Goal: Task Accomplishment & Management: Use online tool/utility

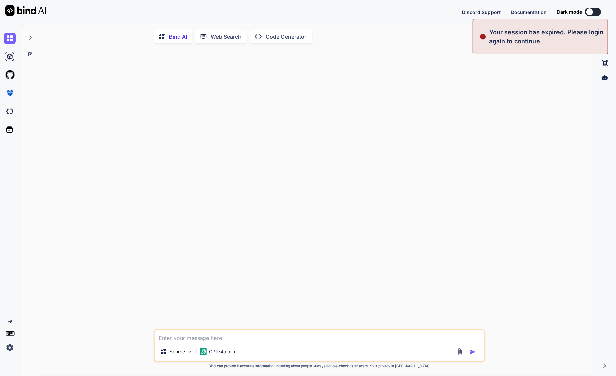
type textarea "x"
click at [7, 349] on img at bounding box center [10, 348] width 12 height 12
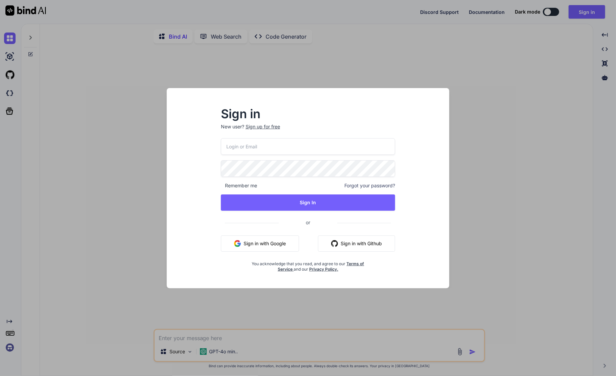
click at [259, 244] on button "Sign in with Google" at bounding box center [260, 243] width 78 height 16
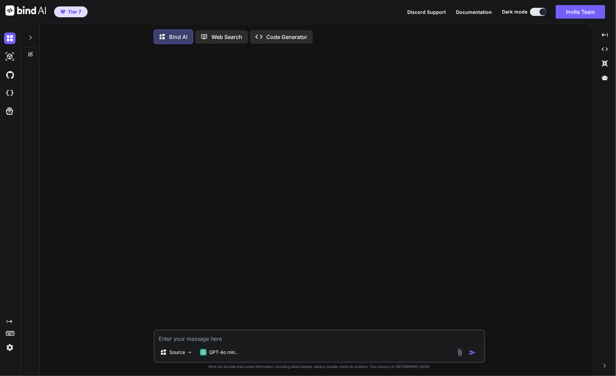
click at [8, 348] on img at bounding box center [10, 348] width 12 height 12
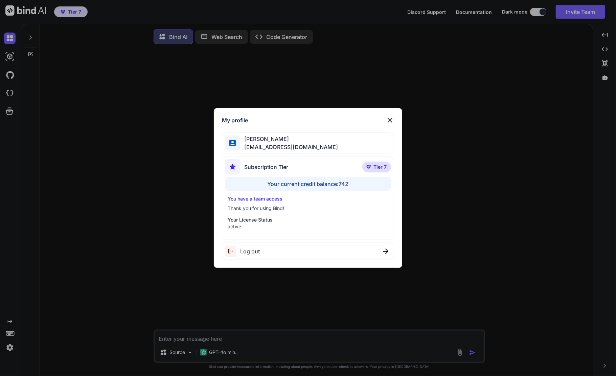
click at [8, 349] on div "My profile [PERSON_NAME] [EMAIL_ADDRESS][DOMAIN_NAME] Subscription Tier Tier 7 …" at bounding box center [308, 188] width 616 height 376
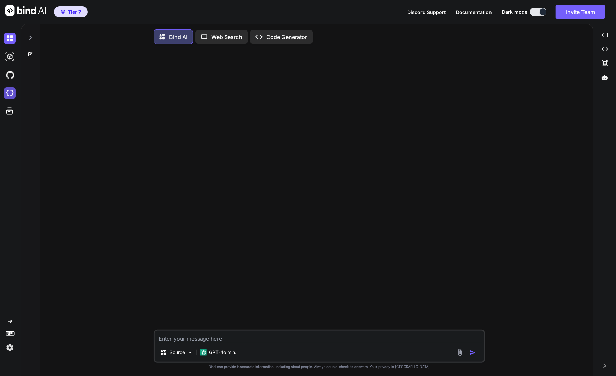
click at [8, 91] on img at bounding box center [10, 93] width 12 height 12
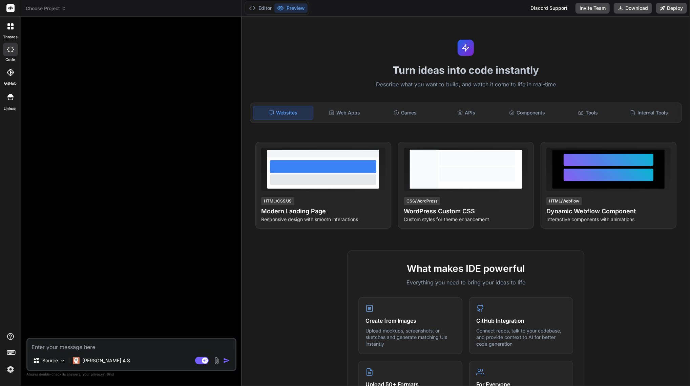
click at [63, 7] on icon at bounding box center [63, 8] width 5 height 5
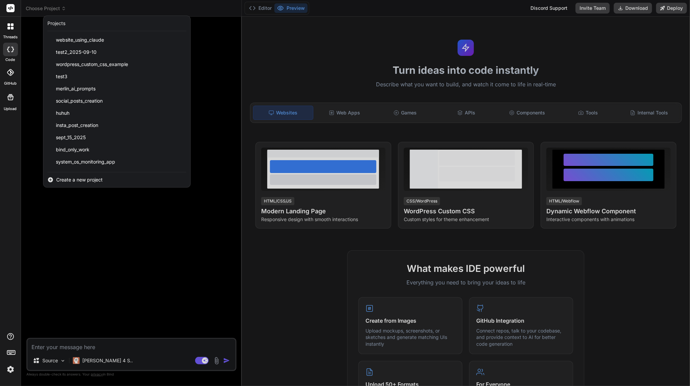
click at [84, 221] on div at bounding box center [345, 193] width 690 height 386
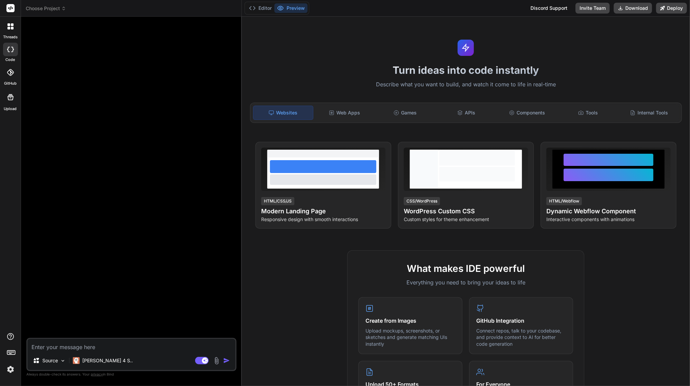
click at [58, 7] on span "Choose Project" at bounding box center [46, 8] width 40 height 7
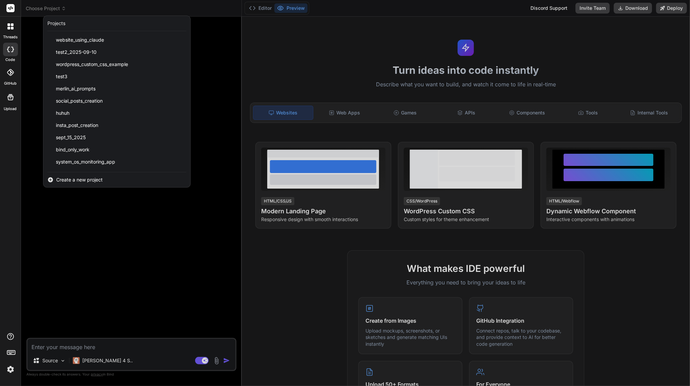
click at [114, 218] on div at bounding box center [345, 193] width 690 height 386
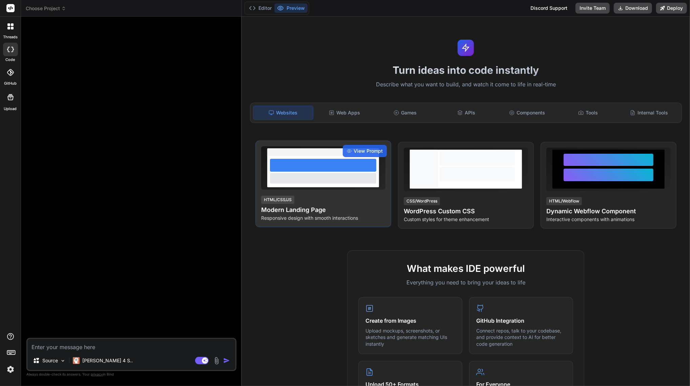
scroll to position [257, 0]
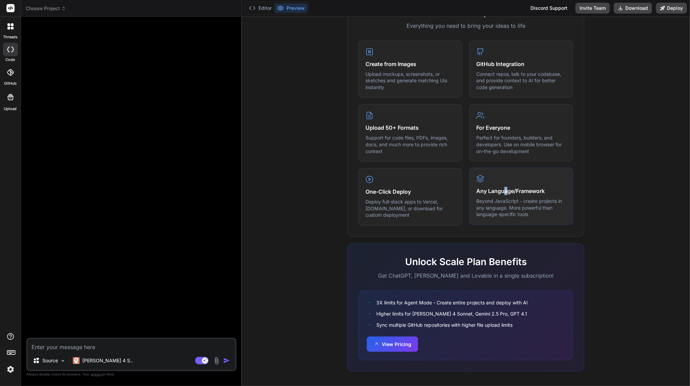
click at [502, 190] on h4 "Any Language/Framework" at bounding box center [521, 191] width 90 height 8
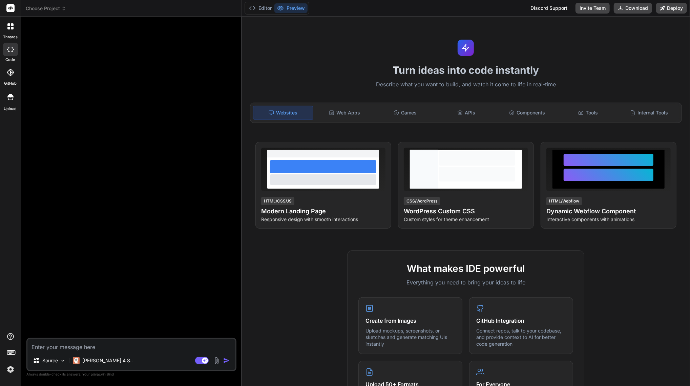
click at [10, 371] on img at bounding box center [11, 370] width 12 height 12
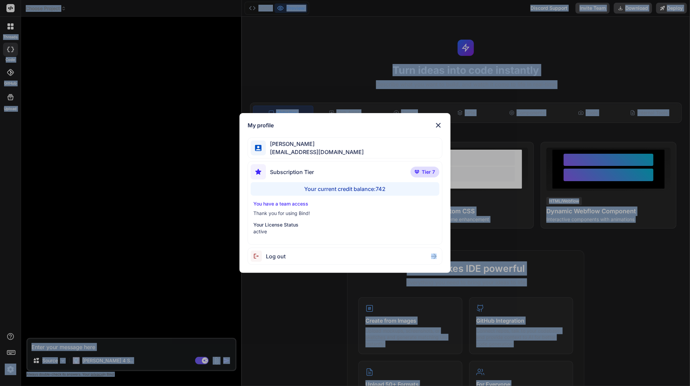
click at [10, 371] on div "My profile Charles Woodruff cwoodruff@gmail.com Subscription Tier Tier 7 Your c…" at bounding box center [345, 193] width 690 height 386
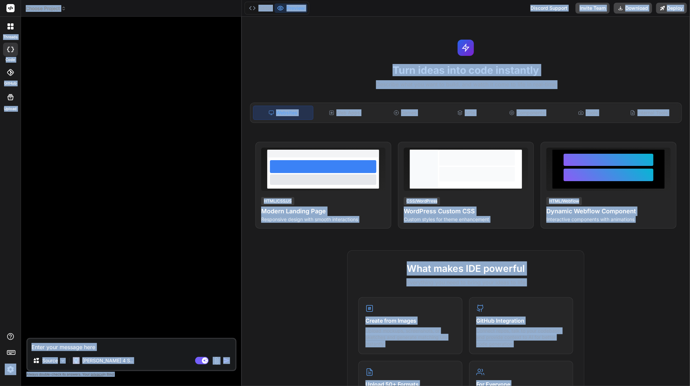
click at [177, 202] on div at bounding box center [132, 180] width 209 height 316
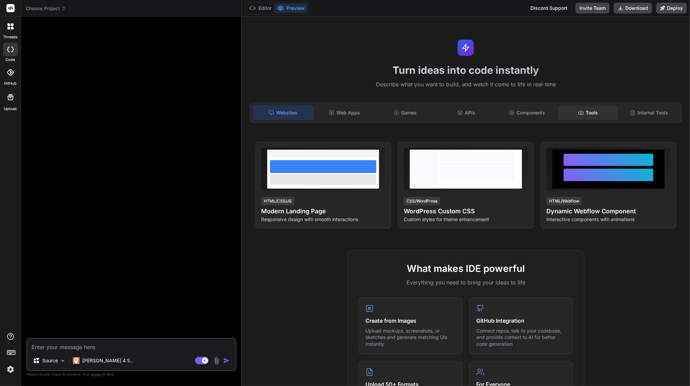
click at [590, 113] on div "Tools" at bounding box center [588, 113] width 60 height 14
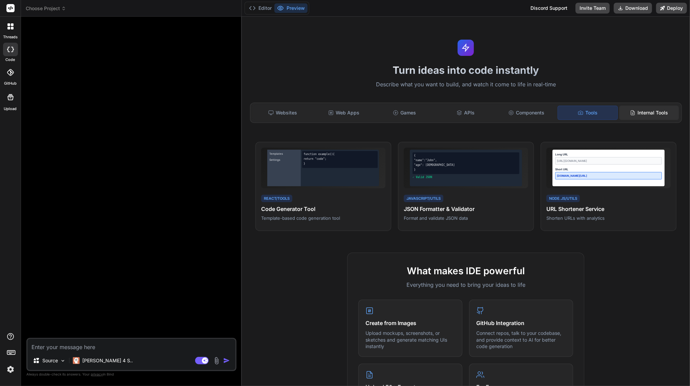
click at [616, 112] on icon at bounding box center [632, 112] width 5 height 5
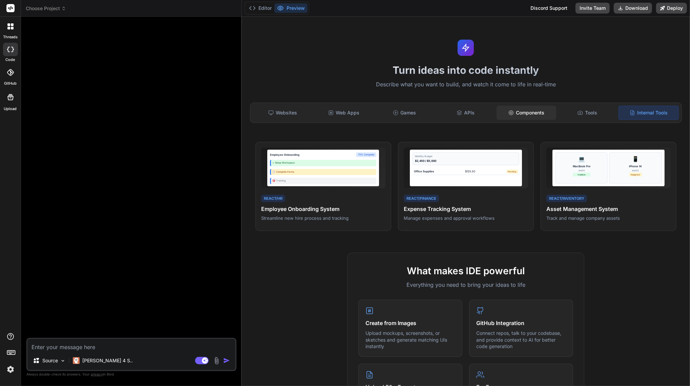
click at [530, 112] on div "Components" at bounding box center [526, 113] width 60 height 14
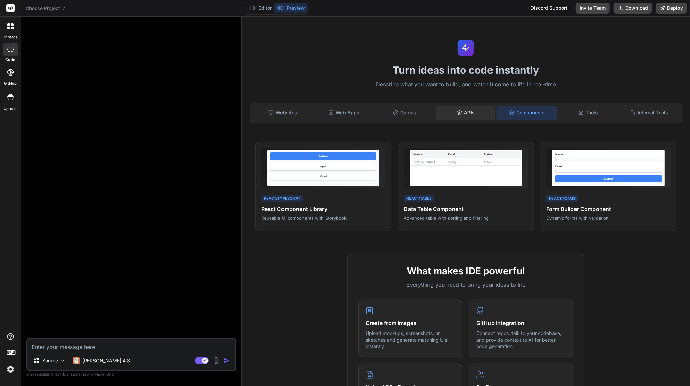
click at [467, 114] on div "APIs" at bounding box center [465, 113] width 60 height 14
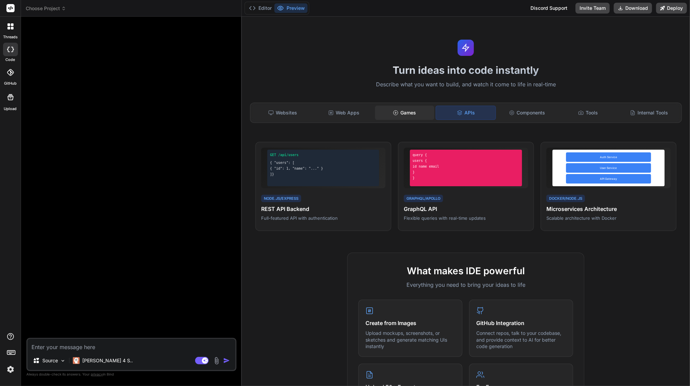
click at [411, 111] on div "Games" at bounding box center [405, 113] width 60 height 14
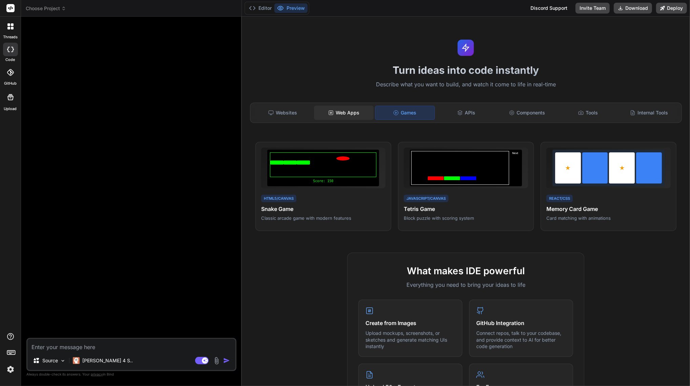
click at [362, 112] on div "Web Apps" at bounding box center [344, 113] width 60 height 14
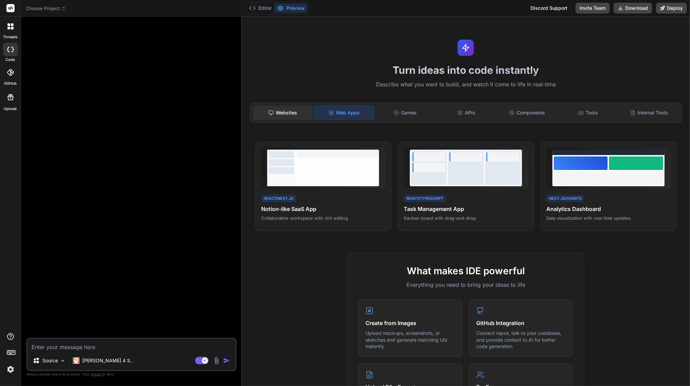
click at [294, 108] on div "Websites" at bounding box center [283, 113] width 60 height 14
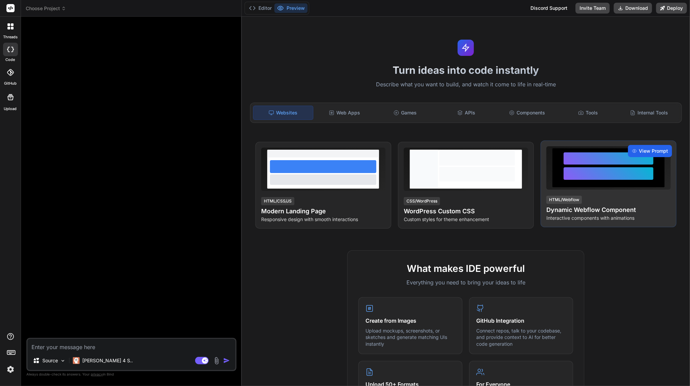
click at [616, 149] on span "View Prompt" at bounding box center [652, 151] width 29 height 7
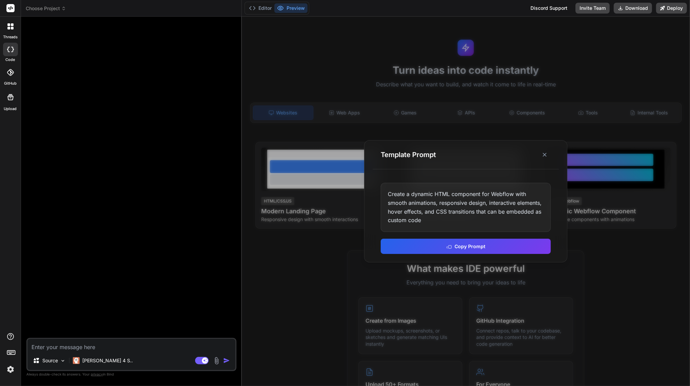
click at [611, 264] on div at bounding box center [466, 201] width 448 height 369
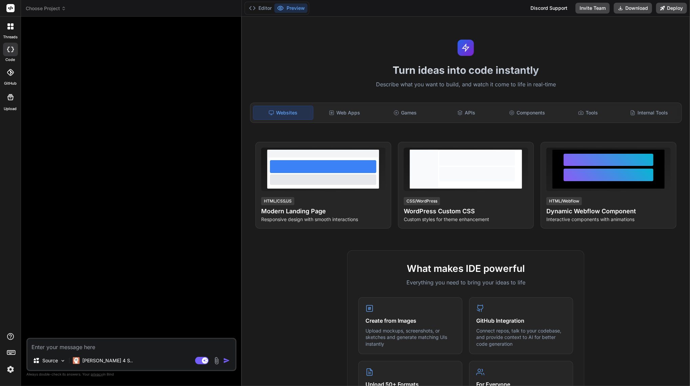
click at [62, 7] on icon at bounding box center [63, 8] width 5 height 5
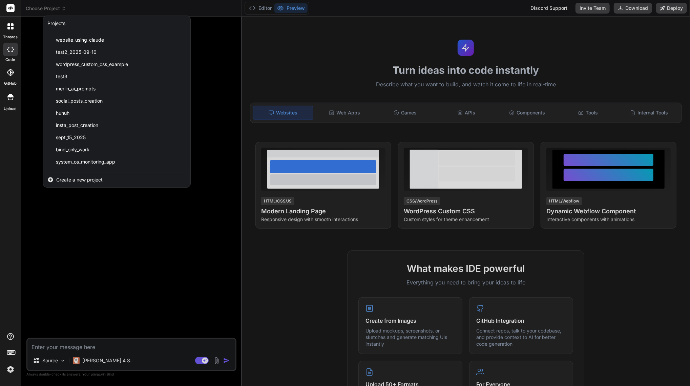
click at [117, 278] on div at bounding box center [345, 193] width 690 height 386
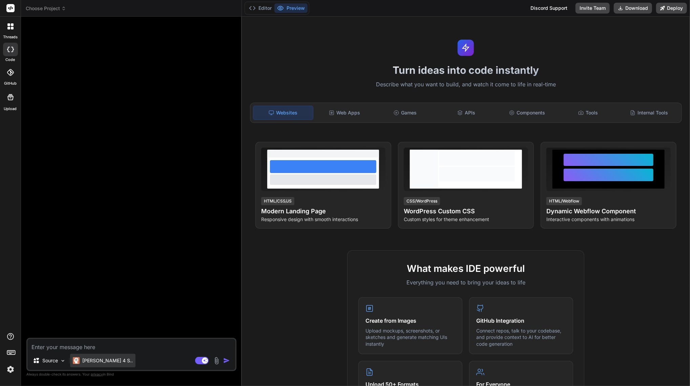
click at [98, 358] on p "[PERSON_NAME] 4 S.." at bounding box center [107, 360] width 50 height 7
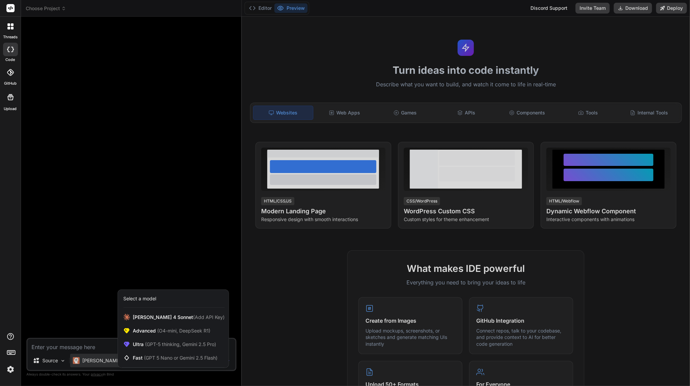
click at [97, 297] on div at bounding box center [345, 193] width 690 height 386
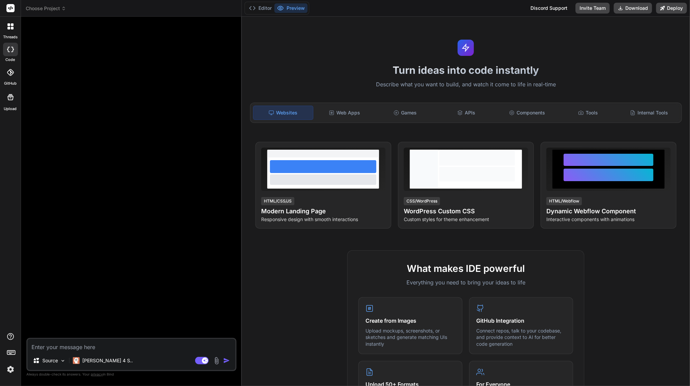
click at [56, 7] on span "Choose Project" at bounding box center [46, 8] width 40 height 7
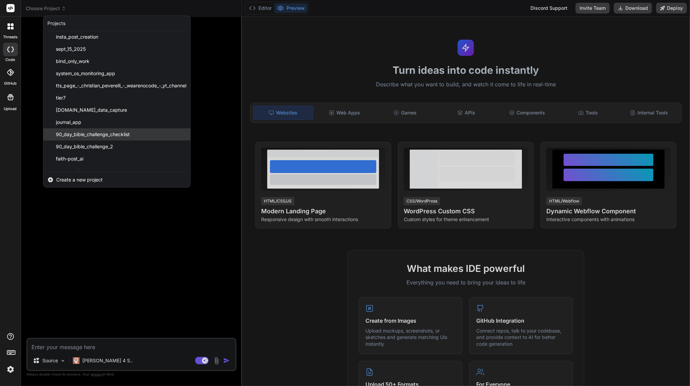
scroll to position [133, 0]
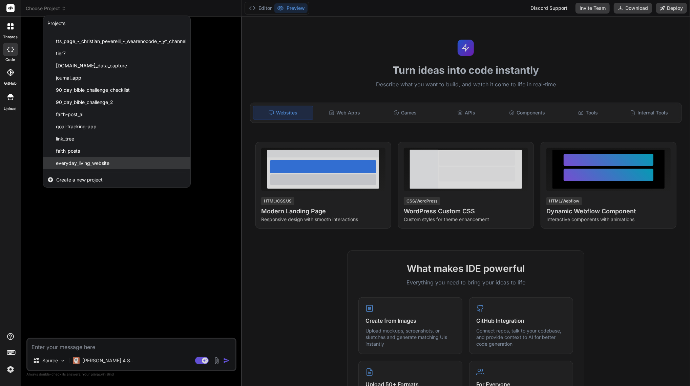
click at [103, 163] on span "everyday_living_website" at bounding box center [82, 163] width 53 height 7
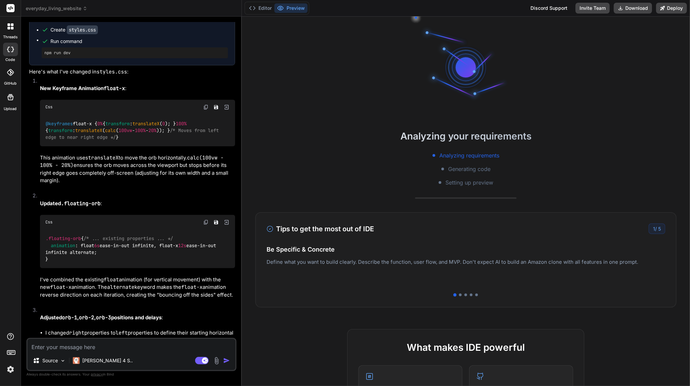
scroll to position [1066, 0]
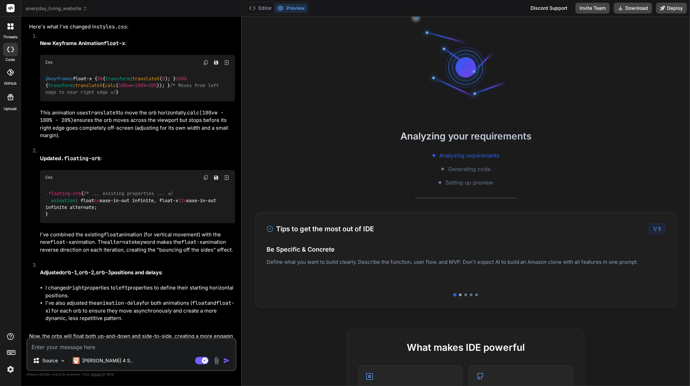
click at [459, 295] on div at bounding box center [460, 294] width 3 height 3
click at [464, 295] on div at bounding box center [465, 294] width 3 height 3
click at [470, 295] on div at bounding box center [471, 294] width 3 height 3
click at [475, 293] on div at bounding box center [476, 294] width 3 height 3
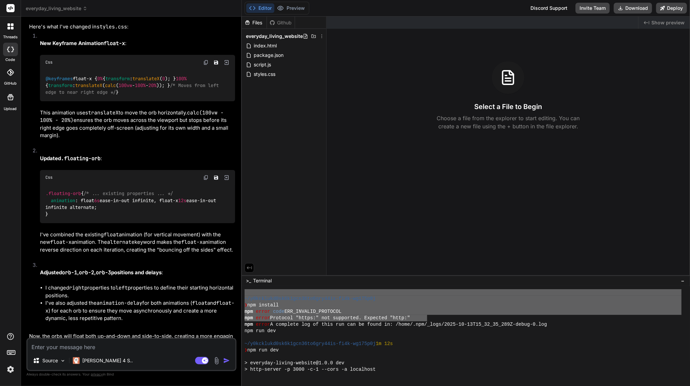
scroll to position [0, 0]
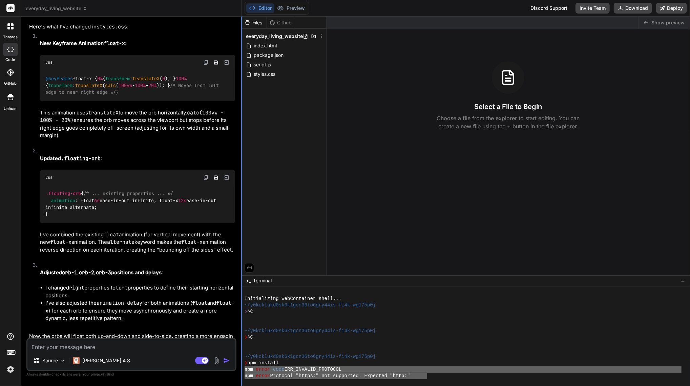
drag, startPoint x: 426, startPoint y: 290, endPoint x: 240, endPoint y: 360, distance: 198.2
click at [245, 367] on div "Initializing WebContainer shell... ~/y0kcklukd0sk6k1gcn36to6gry44is-fi4k-wg175p…" at bounding box center [462, 334] width 437 height 90
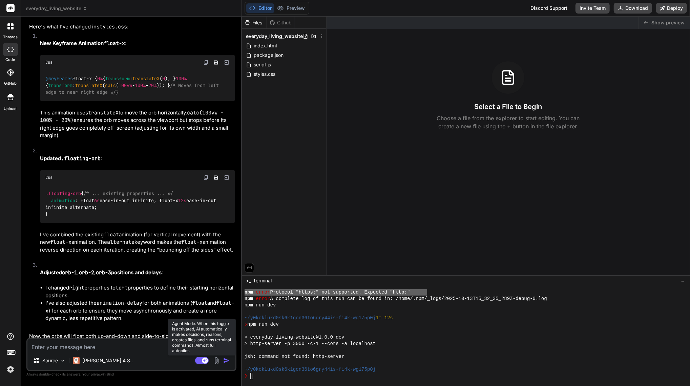
click at [197, 361] on rect at bounding box center [202, 360] width 14 height 7
click at [113, 347] on textarea at bounding box center [131, 345] width 208 height 12
type textarea "x"
type textarea "e"
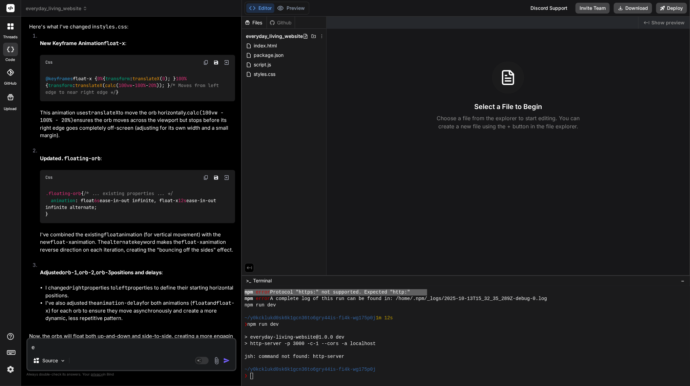
type textarea "x"
type textarea "en"
type textarea "x"
type textarea "ens"
type textarea "x"
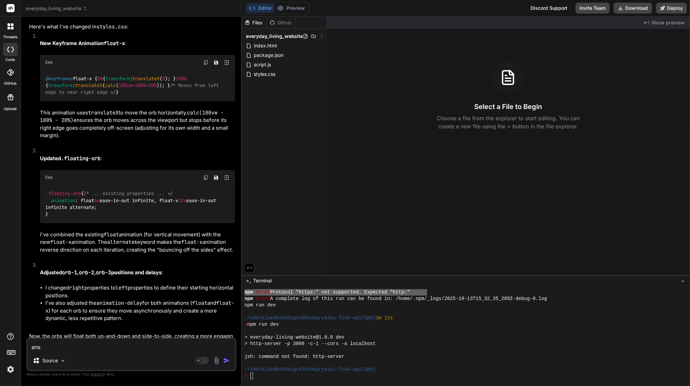
type textarea "ensu"
type textarea "x"
type textarea "ensur"
type textarea "x"
type textarea "ensure"
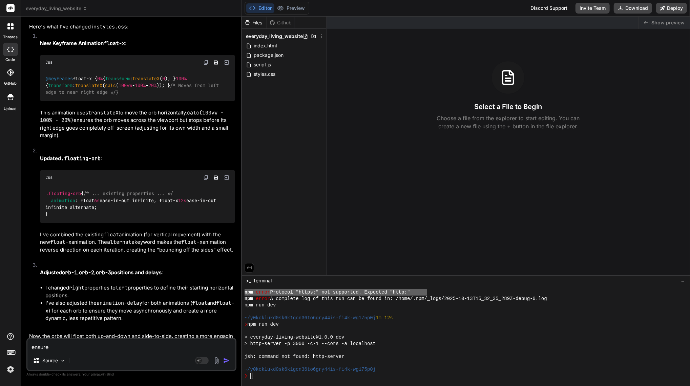
type textarea "x"
type textarea "ensure"
type textarea "x"
type textarea "ensure t"
type textarea "x"
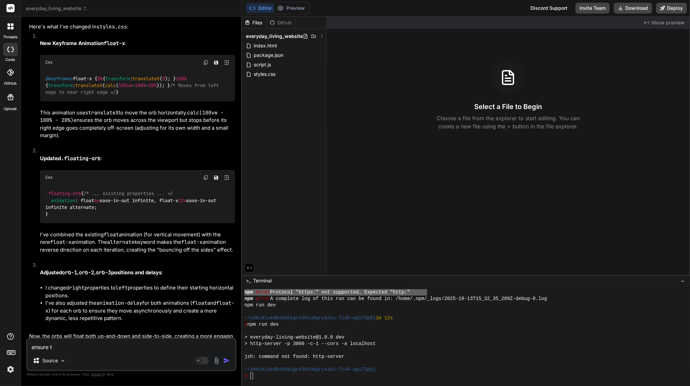
type textarea "ensure th"
type textarea "x"
type textarea "ensure the"
type textarea "x"
type textarea "ensure the"
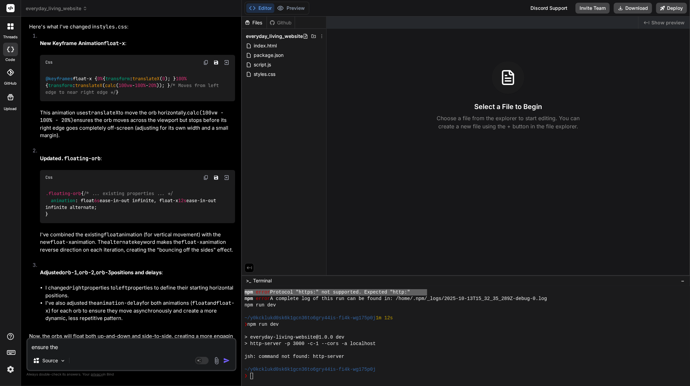
type textarea "x"
type textarea "ensure the p"
type textarea "x"
type textarea "ensure the pr"
type textarea "x"
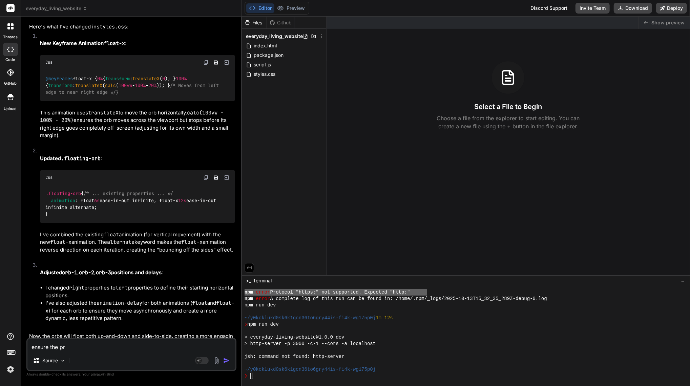
type textarea "ensure the pro"
type textarea "x"
type textarea "ensure the prot"
type textarea "x"
type textarea "ensure the proto"
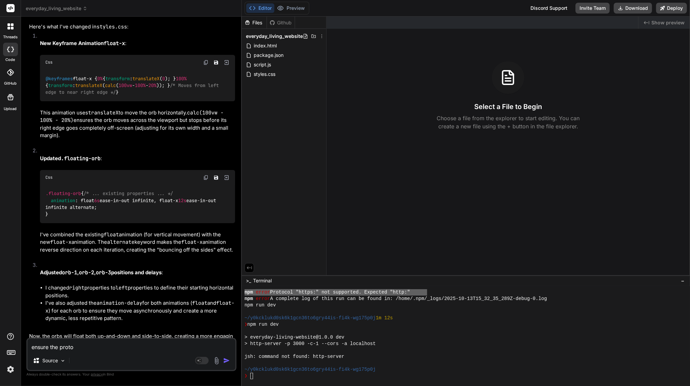
type textarea "x"
type textarea "ensure the protoc"
type textarea "x"
type textarea "ensure the protoco"
type textarea "x"
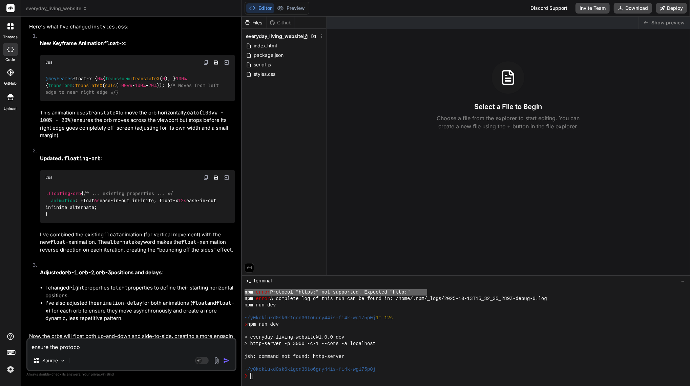
type textarea "ensure the protocol"
type textarea "x"
type textarea "ensure the protocol"
type textarea "x"
type textarea "ensure the protocol u"
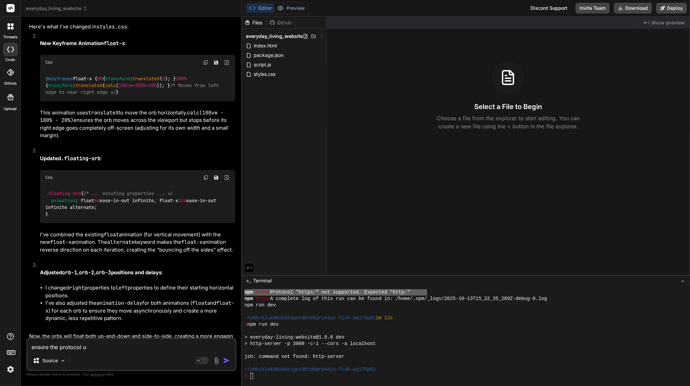
type textarea "x"
type textarea "ensure the protocol us"
type textarea "x"
type textarea "ensure the protocol use"
type textarea "x"
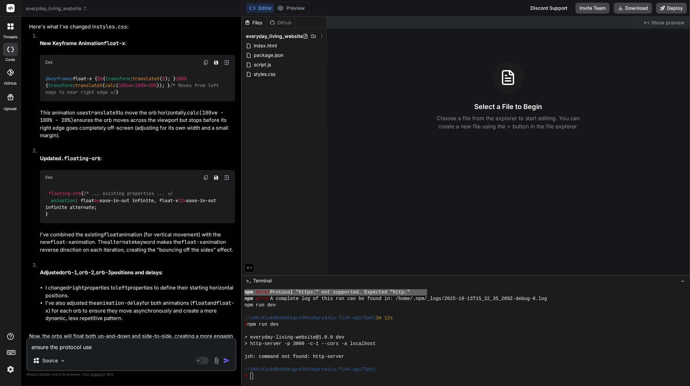
type textarea "ensure the protocol used"
type textarea "x"
type textarea "ensure the protocol used"
type textarea "x"
type textarea "ensure the protocol used i"
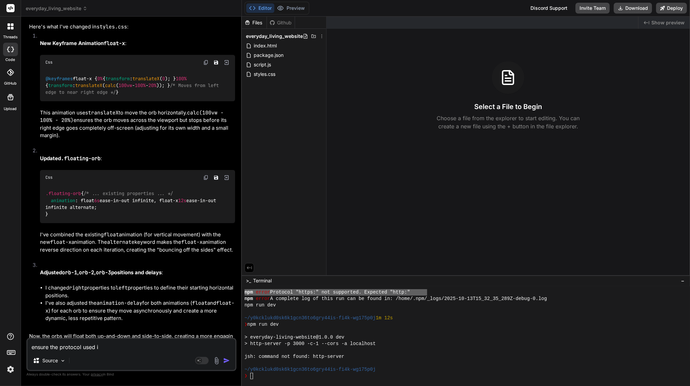
type textarea "x"
type textarea "ensure the protocol used is"
type textarea "x"
type textarea "ensure the protocol used is"
type textarea "x"
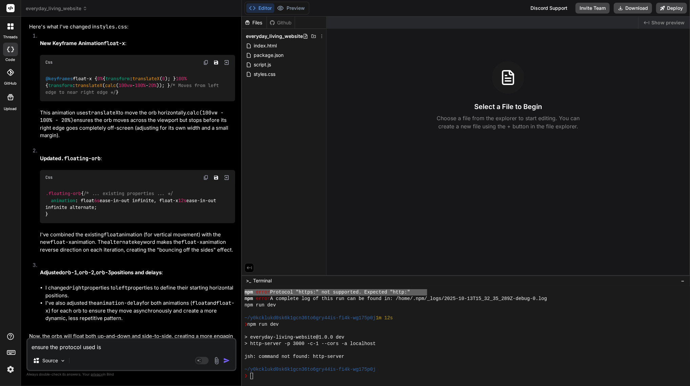
type textarea "ensure the protocol used is h"
type textarea "x"
type textarea "ensure the protocol used is ht"
type textarea "x"
type textarea "ensure the protocol used is htt"
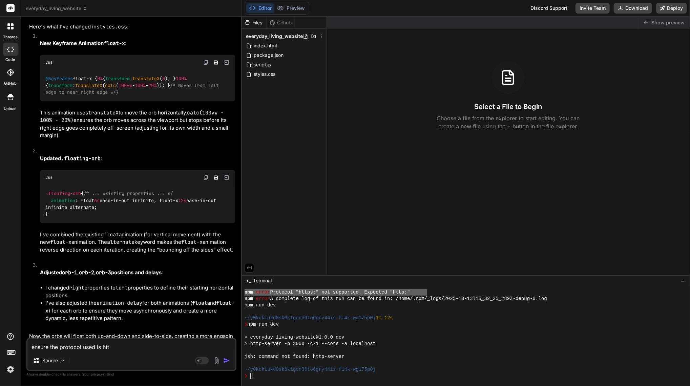
type textarea "x"
type textarea "ensure the protocol used is http"
type textarea "x"
type textarea "ensure the protocol used is http"
type textarea "x"
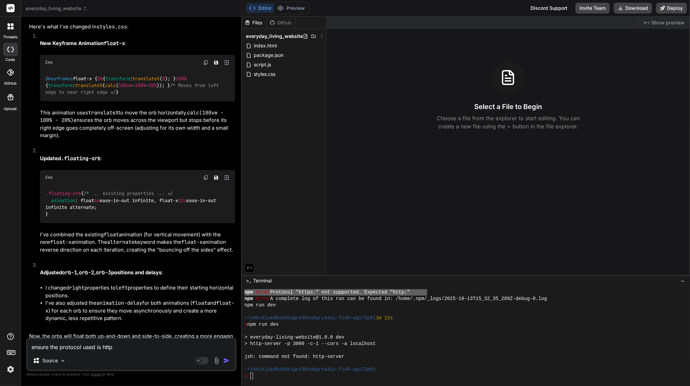
type textarea "ensure the protocol used is http n"
type textarea "x"
type textarea "ensure the protocol used is http no"
type textarea "x"
type textarea "ensure the protocol used is http not"
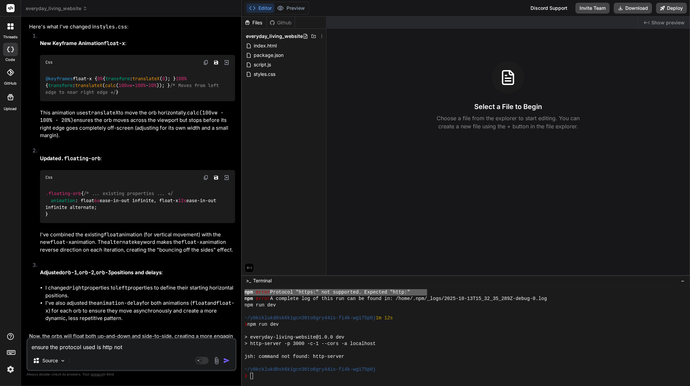
type textarea "x"
type textarea "ensure the protocol used is http not"
type textarea "x"
type textarea "ensure the protocol used is http not h"
type textarea "x"
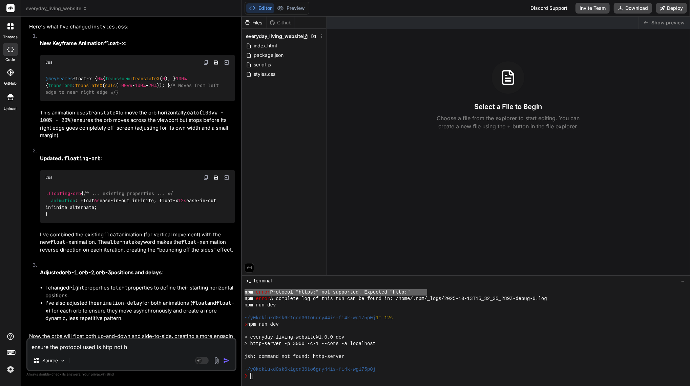
type textarea "ensure the protocol used is http not ht"
type textarea "x"
type textarea "ensure the protocol used is http not htt"
type textarea "x"
type textarea "ensure the protocol used is http not http"
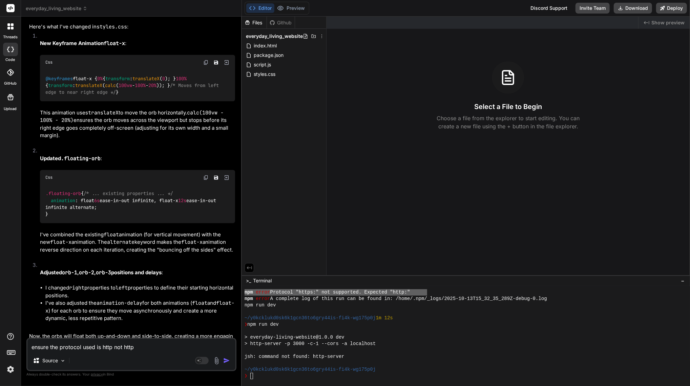
type textarea "x"
type textarea "ensure the protocol used is http not https"
type textarea "x"
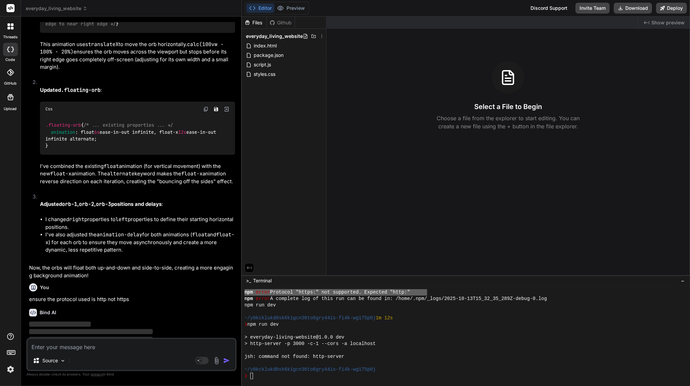
type textarea "x"
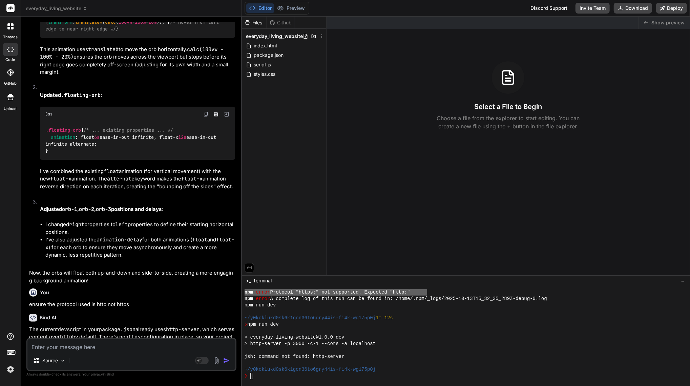
scroll to position [1139, 0]
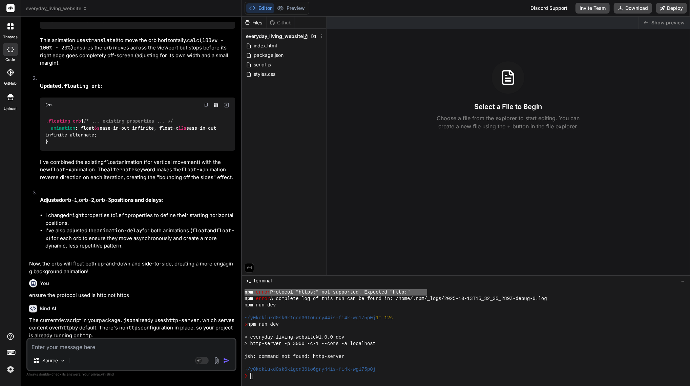
type textarea "npm error code ERR_INVALID_PROTOCOL npm error Protocol "https:" not supported. …"
click at [131, 349] on textarea at bounding box center [131, 345] width 208 height 12
paste textarea "npm error code ERR_INVALID_PROTOCOL npm error Protocol "https:" not supported. …"
type textarea "x"
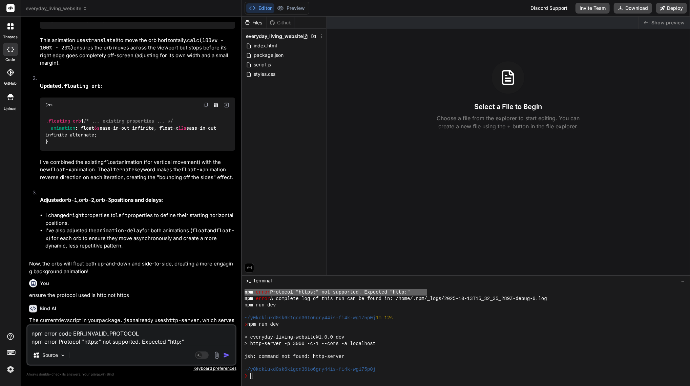
type textarea "npm error code ERR_INVALID_PROTOCOL npm error Protocol "https:" not supported. …"
click at [228, 355] on img "button" at bounding box center [226, 355] width 7 height 7
type textarea "x"
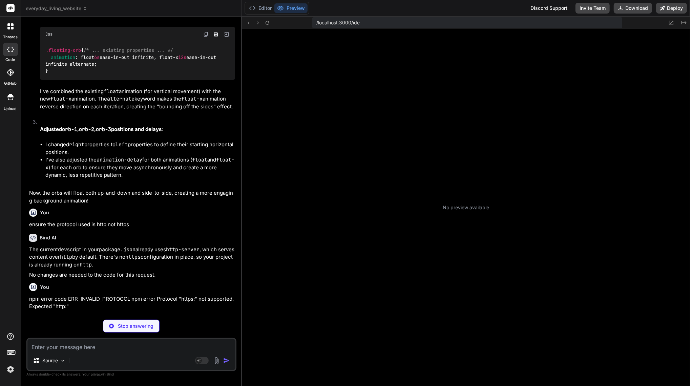
scroll to position [115, 0]
click at [269, 23] on icon at bounding box center [267, 23] width 6 height 6
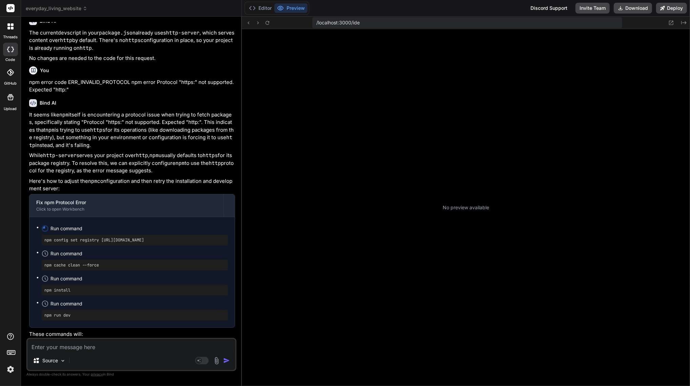
scroll to position [1459, 0]
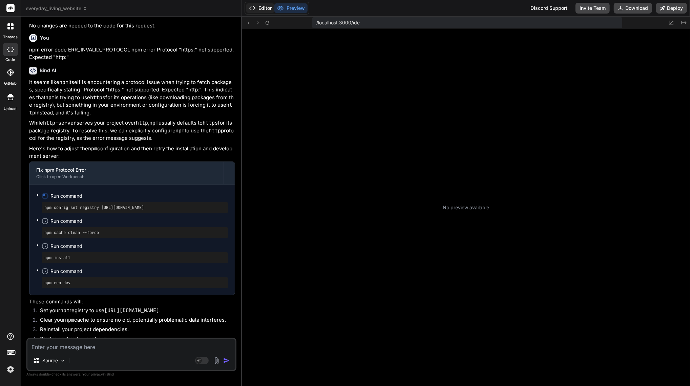
click at [260, 6] on button "Editor" at bounding box center [260, 7] width 28 height 9
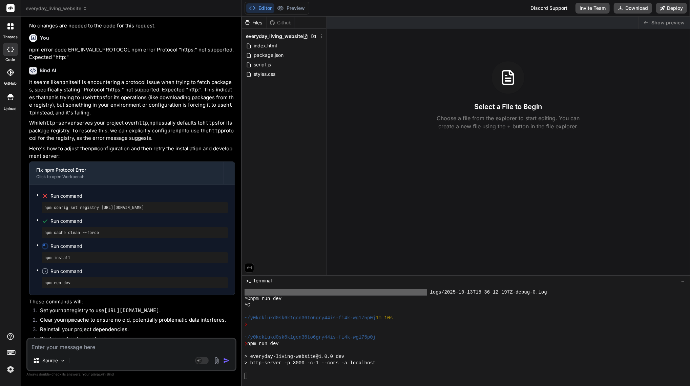
type textarea "x"
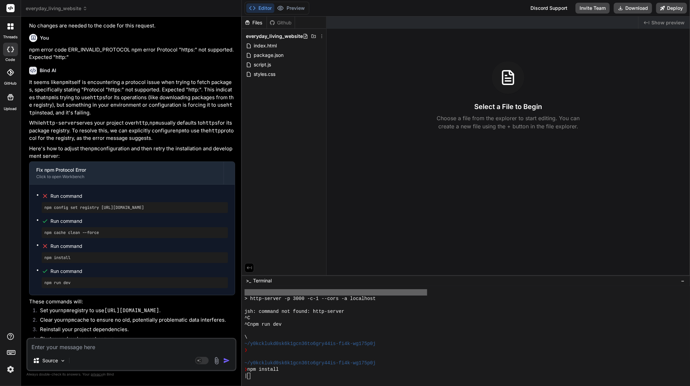
click at [180, 205] on pre "npm config set registry http://registry.npmjs.org/" at bounding box center [134, 207] width 181 height 5
drag, startPoint x: 179, startPoint y: 189, endPoint x: 45, endPoint y: 190, distance: 134.1
click at [45, 205] on pre "npm config set registry http://registry.npmjs.org/" at bounding box center [134, 207] width 181 height 5
copy pre "npm config set registry http://registry.npmjs.org/"
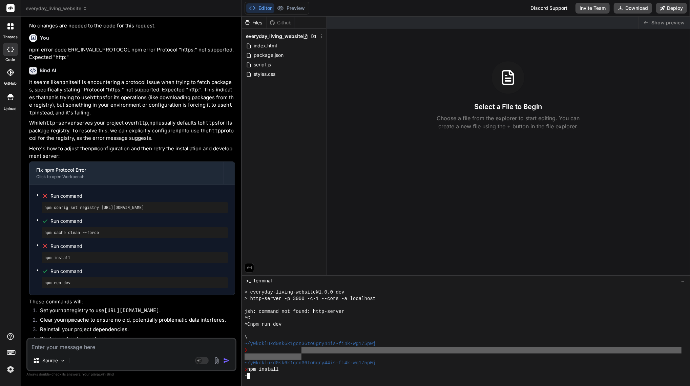
click at [303, 354] on div "> everyday-living-website@1.0.0 dev > http-server -p 3000 -c-1 --cors -a localh…" at bounding box center [462, 334] width 437 height 90
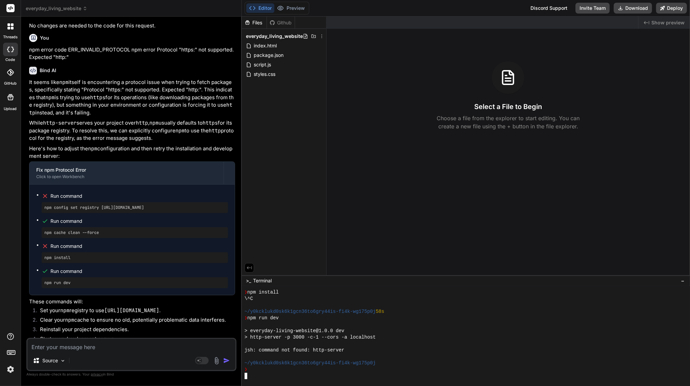
scroll to position [0, 0]
drag, startPoint x: 170, startPoint y: 191, endPoint x: 45, endPoint y: 189, distance: 125.3
click at [45, 205] on pre "npm config set registry http://registry.npmjs.org/" at bounding box center [134, 207] width 181 height 5
copy pre "npm config set registry http://registry.npmjs.org/"
click at [258, 375] on div at bounding box center [462, 376] width 437 height 6
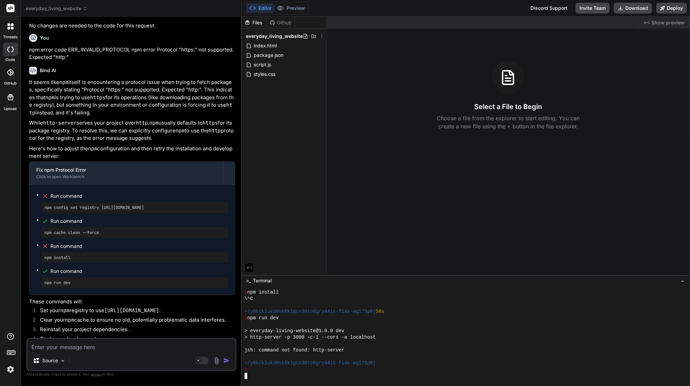
type textarea "npm config set registry http://registry.npmjs.org/"
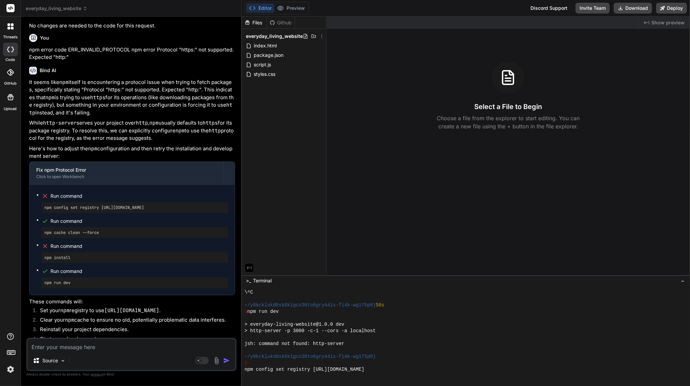
scroll to position [379, 0]
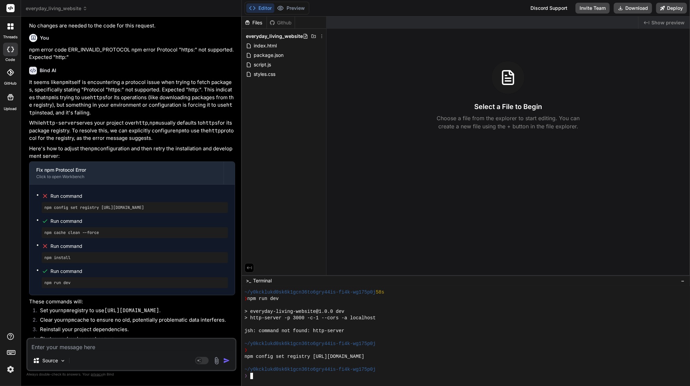
type textarea "npm config set registry http://registry.npmjs.org/"
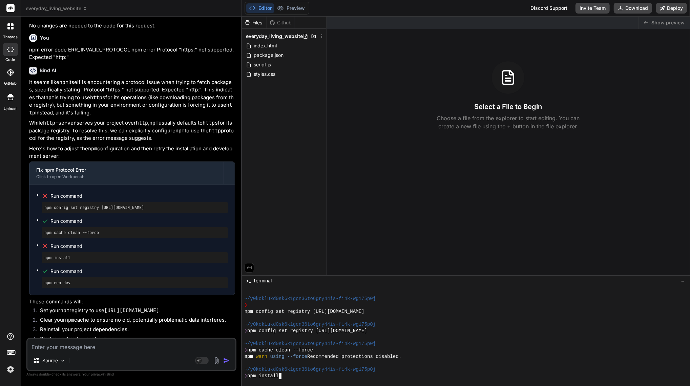
scroll to position [431, 0]
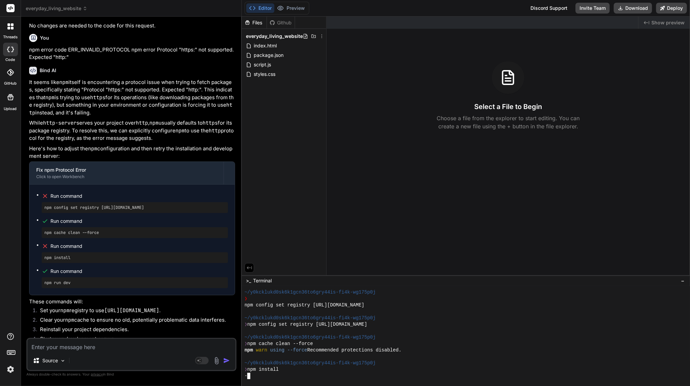
type textarea "x"
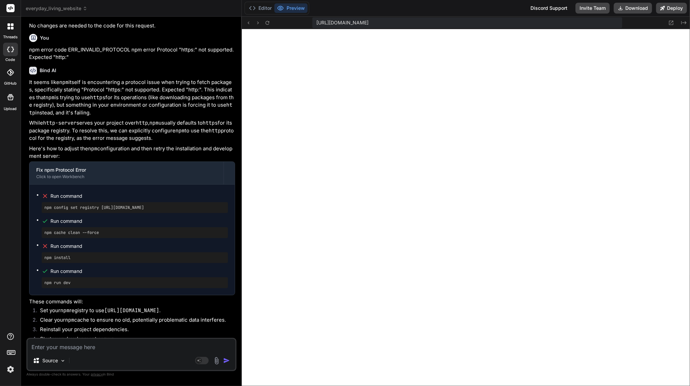
scroll to position [656, 0]
click at [616, 6] on button "Download" at bounding box center [632, 8] width 38 height 11
click at [266, 7] on button "Editor" at bounding box center [260, 7] width 28 height 9
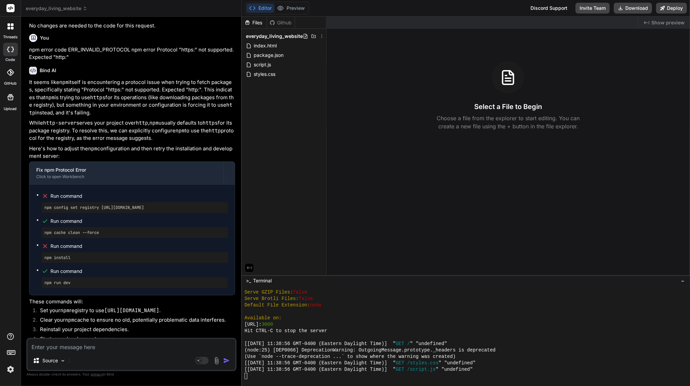
click at [67, 8] on span "everyday_living_website" at bounding box center [57, 8] width 62 height 7
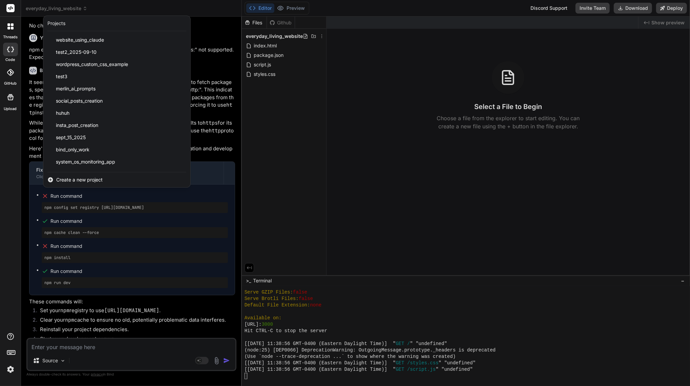
scroll to position [133, 0]
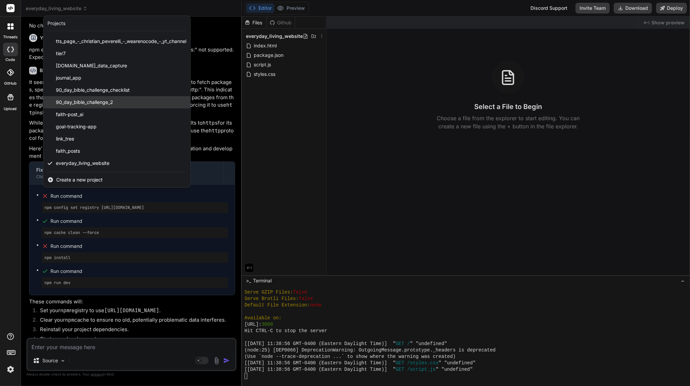
click at [98, 102] on span "90_day_bible_challenge_2" at bounding box center [84, 102] width 57 height 7
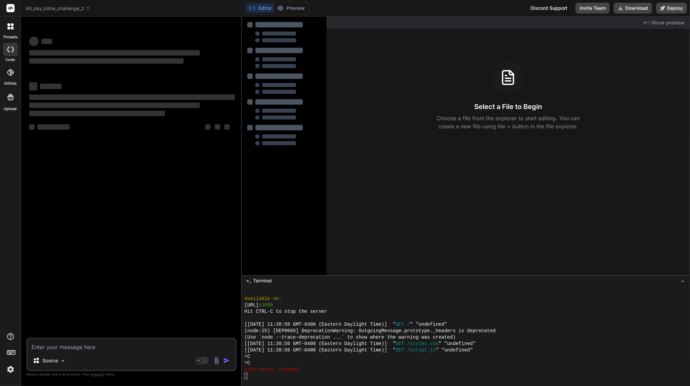
scroll to position [688, 0]
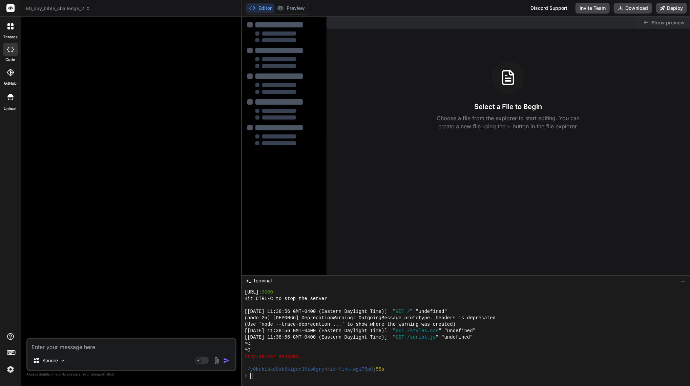
type textarea "x"
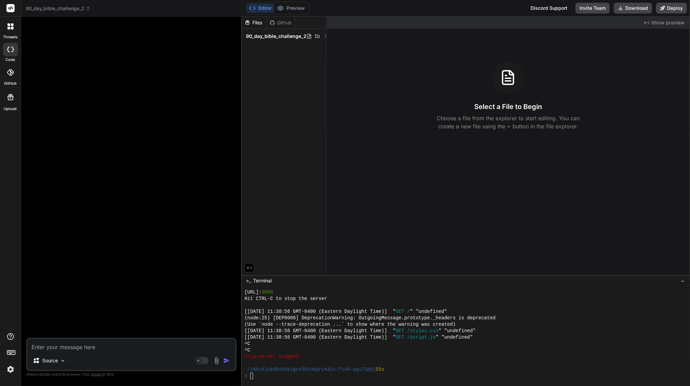
click at [96, 44] on div at bounding box center [132, 180] width 209 height 316
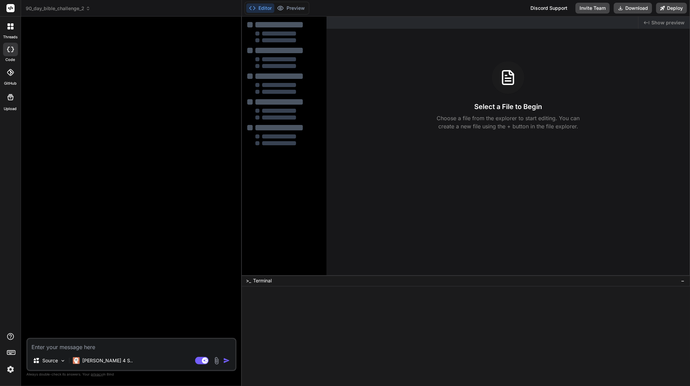
click at [64, 8] on span "90_day_bible_challenge_2" at bounding box center [58, 8] width 65 height 7
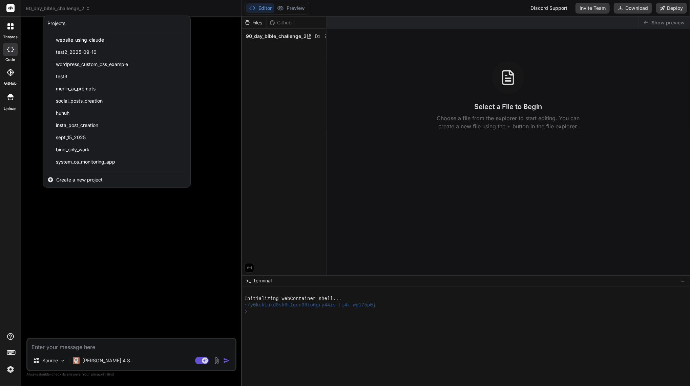
click at [130, 5] on div at bounding box center [345, 193] width 690 height 386
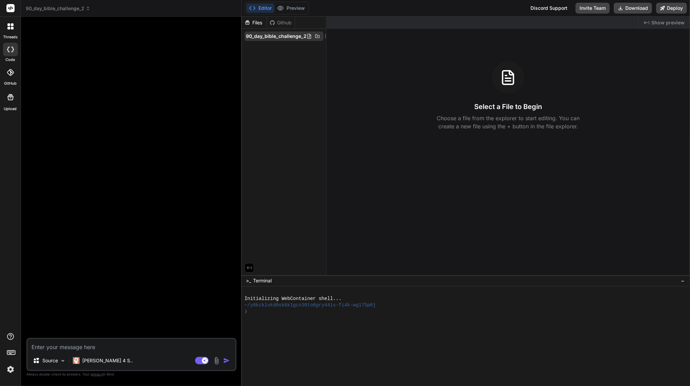
click at [292, 35] on span "90_day_bible_challenge_2" at bounding box center [276, 36] width 61 height 7
click at [87, 9] on icon at bounding box center [88, 8] width 5 height 5
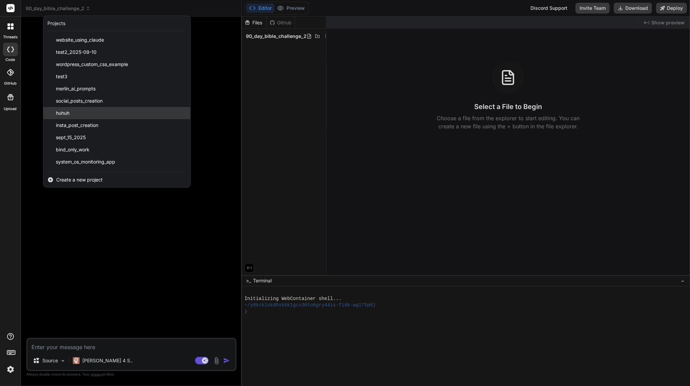
click at [79, 109] on div "huhuh" at bounding box center [116, 113] width 147 height 12
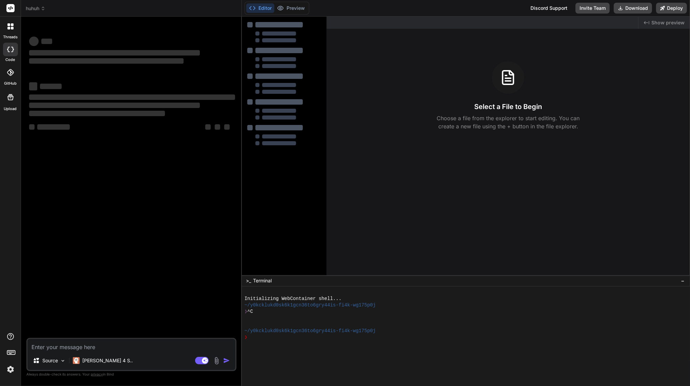
type textarea "x"
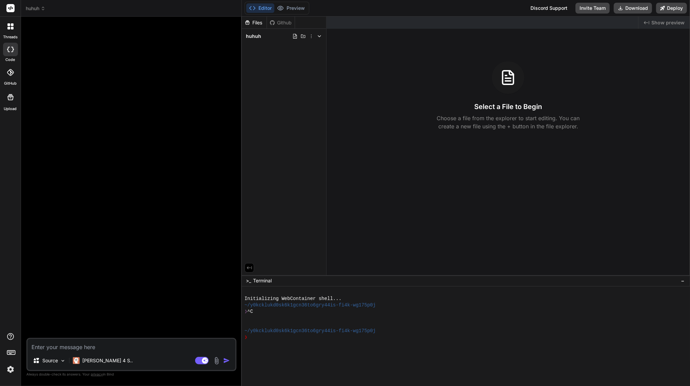
click at [51, 53] on div at bounding box center [132, 180] width 209 height 316
click at [249, 23] on icon at bounding box center [247, 23] width 6 height 6
click at [279, 22] on div "Github" at bounding box center [281, 22] width 28 height 7
click at [258, 21] on div "Files" at bounding box center [254, 22] width 25 height 7
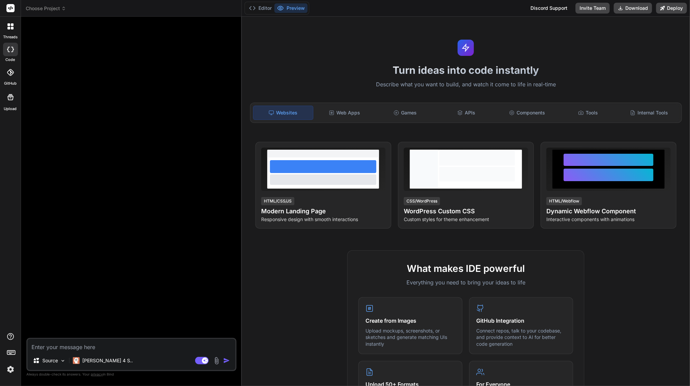
type textarea "x"
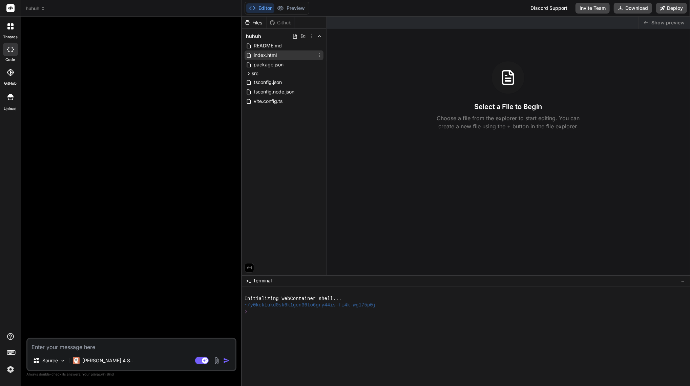
click at [267, 55] on span "index.html" at bounding box center [265, 55] width 24 height 8
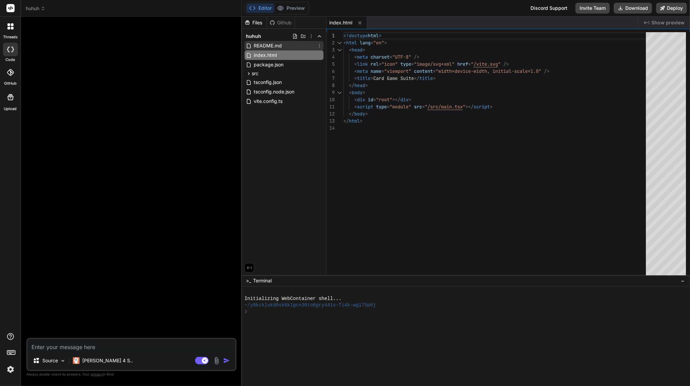
click at [270, 44] on span "README.md" at bounding box center [267, 46] width 29 height 8
type textarea "--- Built with ❤️ using modern web technologies. Ready for production deploymen…"
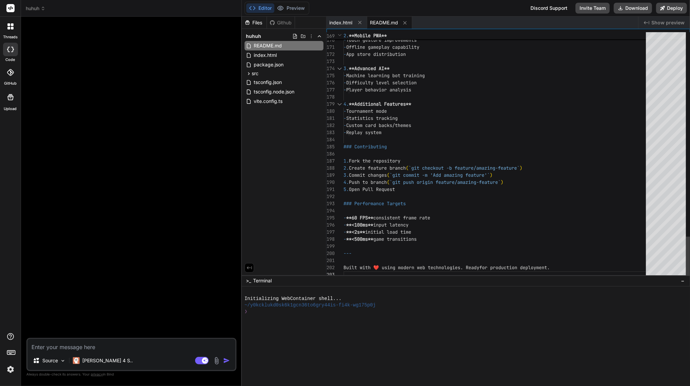
scroll to position [20, 0]
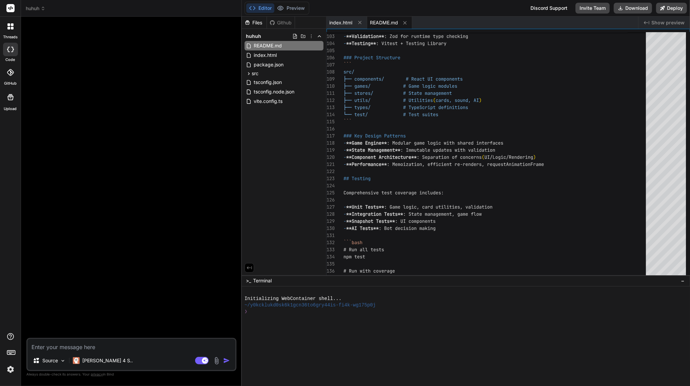
click at [35, 7] on span "huhuh" at bounding box center [36, 8] width 20 height 7
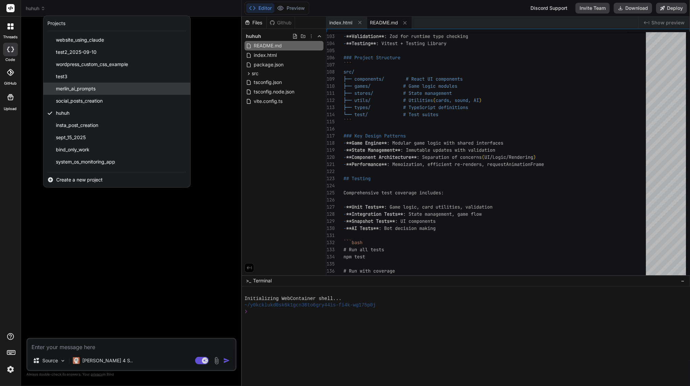
scroll to position [133, 0]
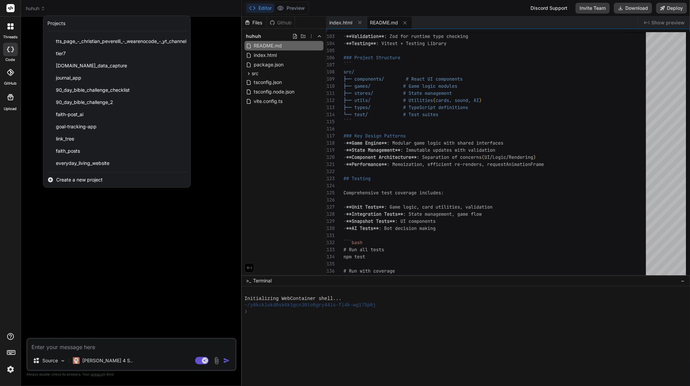
click at [66, 179] on span "Create a new project" at bounding box center [79, 179] width 46 height 7
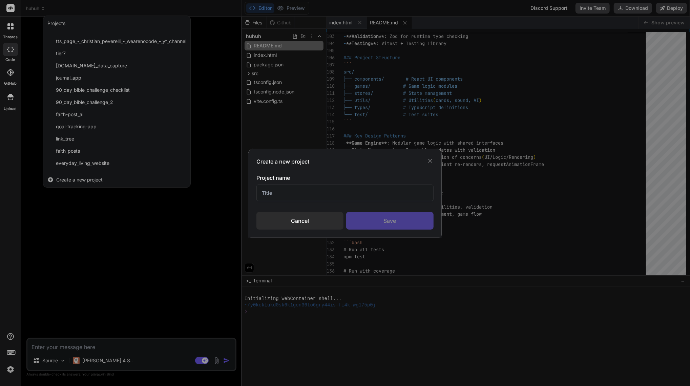
click at [293, 193] on input "text" at bounding box center [344, 192] width 177 height 17
click at [322, 219] on div "Cancel" at bounding box center [299, 221] width 87 height 18
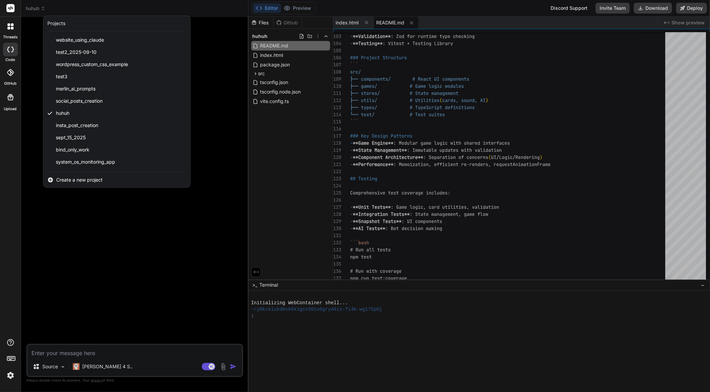
scroll to position [20, 0]
click at [409, 324] on div at bounding box center [355, 196] width 710 height 392
